Goal: Check status: Check status

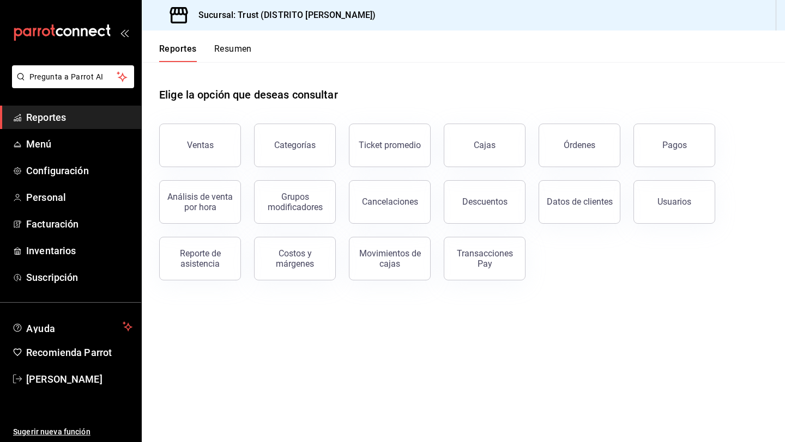
click at [254, 40] on header "Reportes Resumen" at bounding box center [463, 47] width 643 height 32
click at [246, 44] on button "Resumen" at bounding box center [233, 53] width 38 height 19
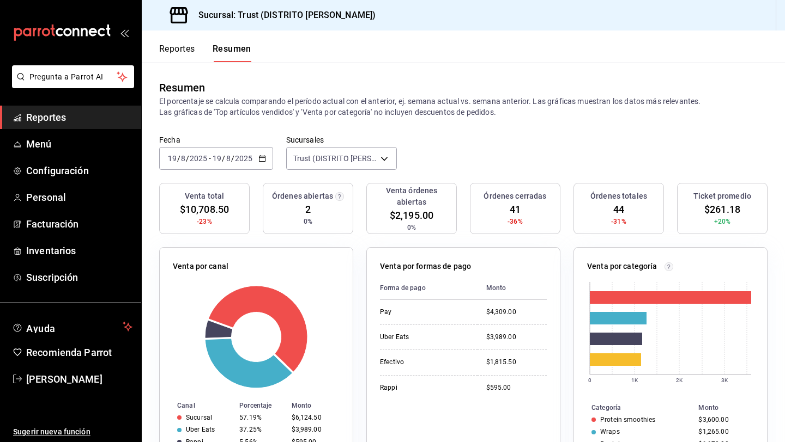
click at [259, 153] on div "2025-08-19 19 / 8 / 2025 - 2025-08-19 19 / 8 / 2025" at bounding box center [216, 158] width 114 height 23
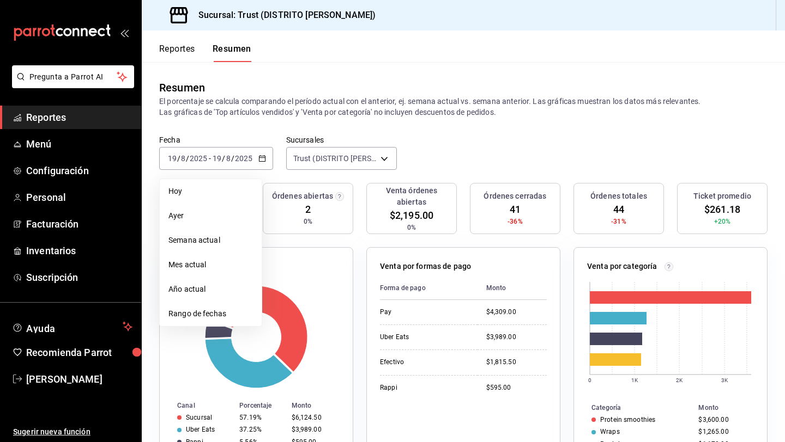
click at [244, 129] on div "Resumen El porcentaje se calcula comparando el período actual con el anterior, …" at bounding box center [463, 98] width 643 height 73
